Goal: Check status: Check status

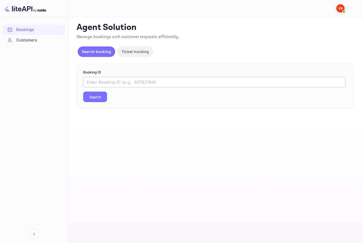
click at [146, 86] on input "text" at bounding box center [214, 82] width 263 height 11
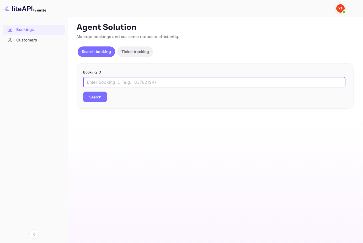
paste input "9602305"
type input "9602305"
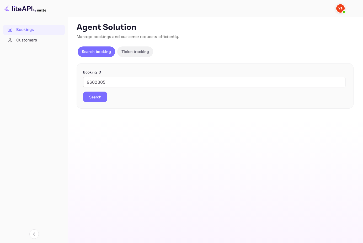
click at [95, 99] on button "Search" at bounding box center [95, 97] width 24 height 11
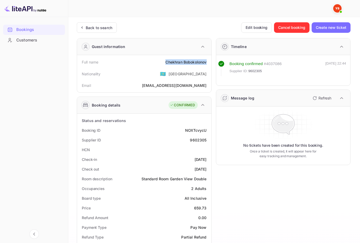
drag, startPoint x: 164, startPoint y: 64, endPoint x: 207, endPoint y: 65, distance: 43.6
click at [207, 65] on div "Full name [PERSON_NAME]" at bounding box center [144, 62] width 130 height 10
copy div "Chekhran Bobokolonov"
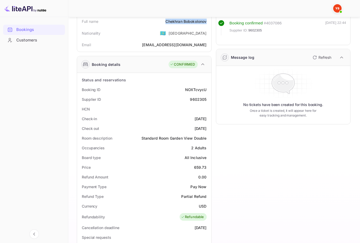
scroll to position [44, 0]
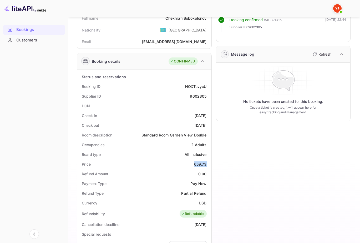
drag, startPoint x: 194, startPoint y: 164, endPoint x: 206, endPoint y: 164, distance: 11.8
click at [206, 164] on div "659.73" at bounding box center [200, 165] width 13 height 6
copy div "659.73"
drag, startPoint x: 198, startPoint y: 203, endPoint x: 208, endPoint y: 204, distance: 10.0
click at [208, 204] on div "Currency USD" at bounding box center [144, 203] width 130 height 10
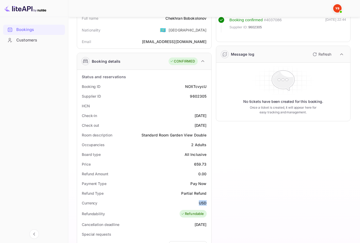
copy div "USD"
